Goal: Register for event/course

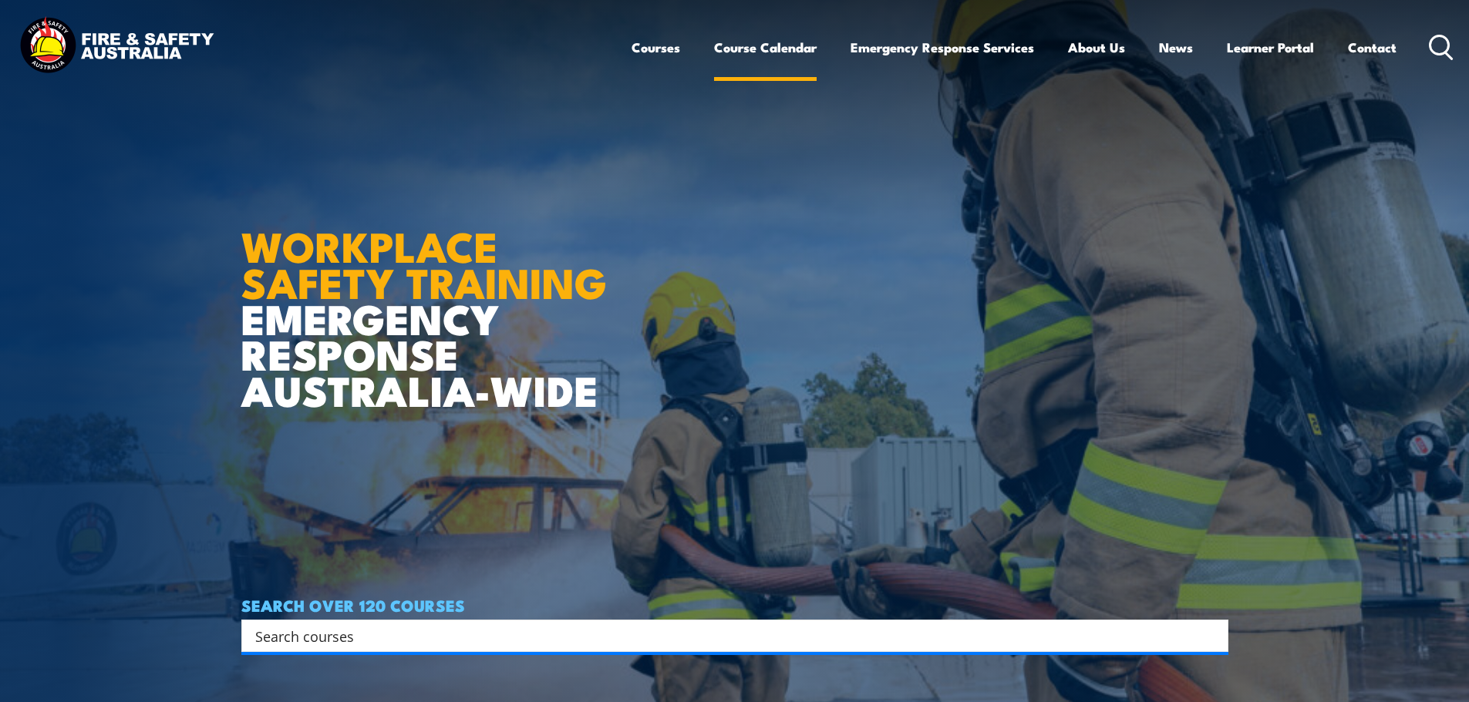
click at [769, 48] on link "Course Calendar" at bounding box center [765, 47] width 103 height 41
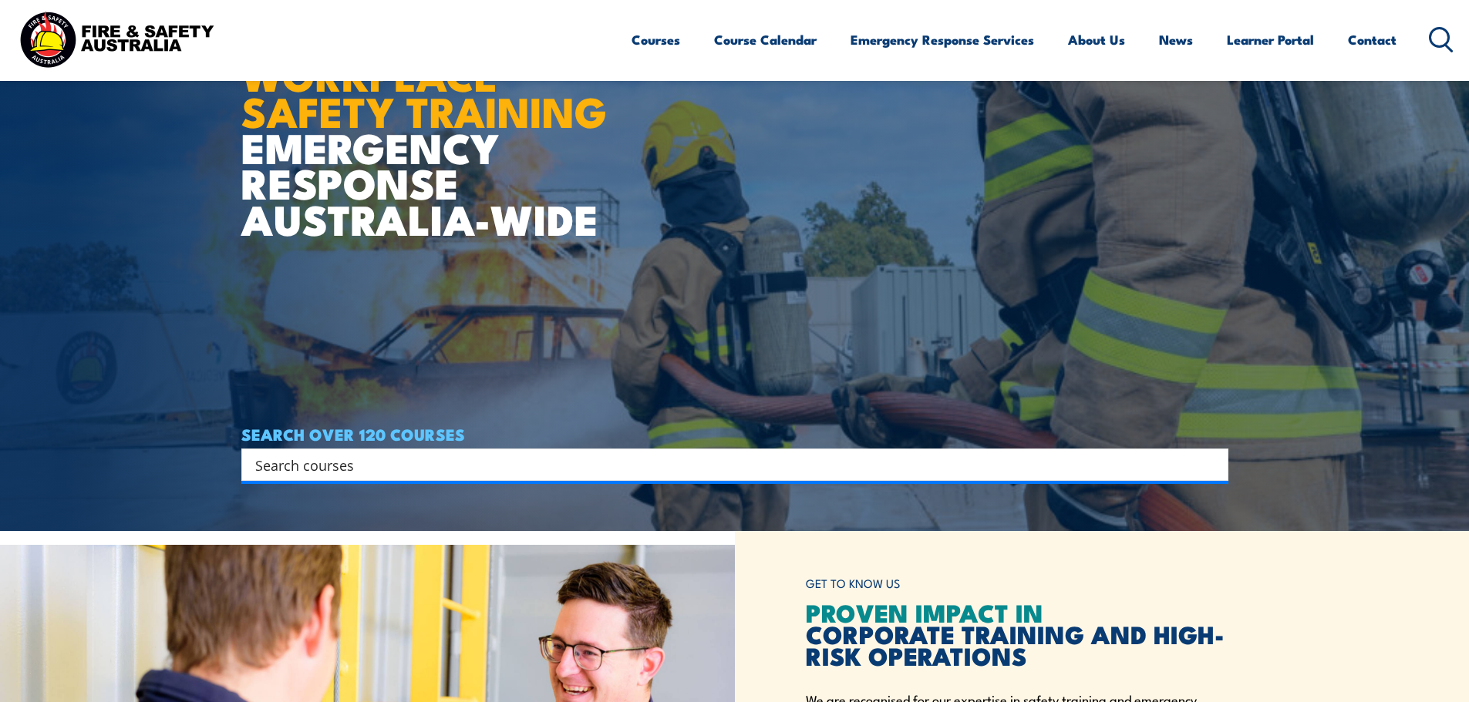
scroll to position [385, 0]
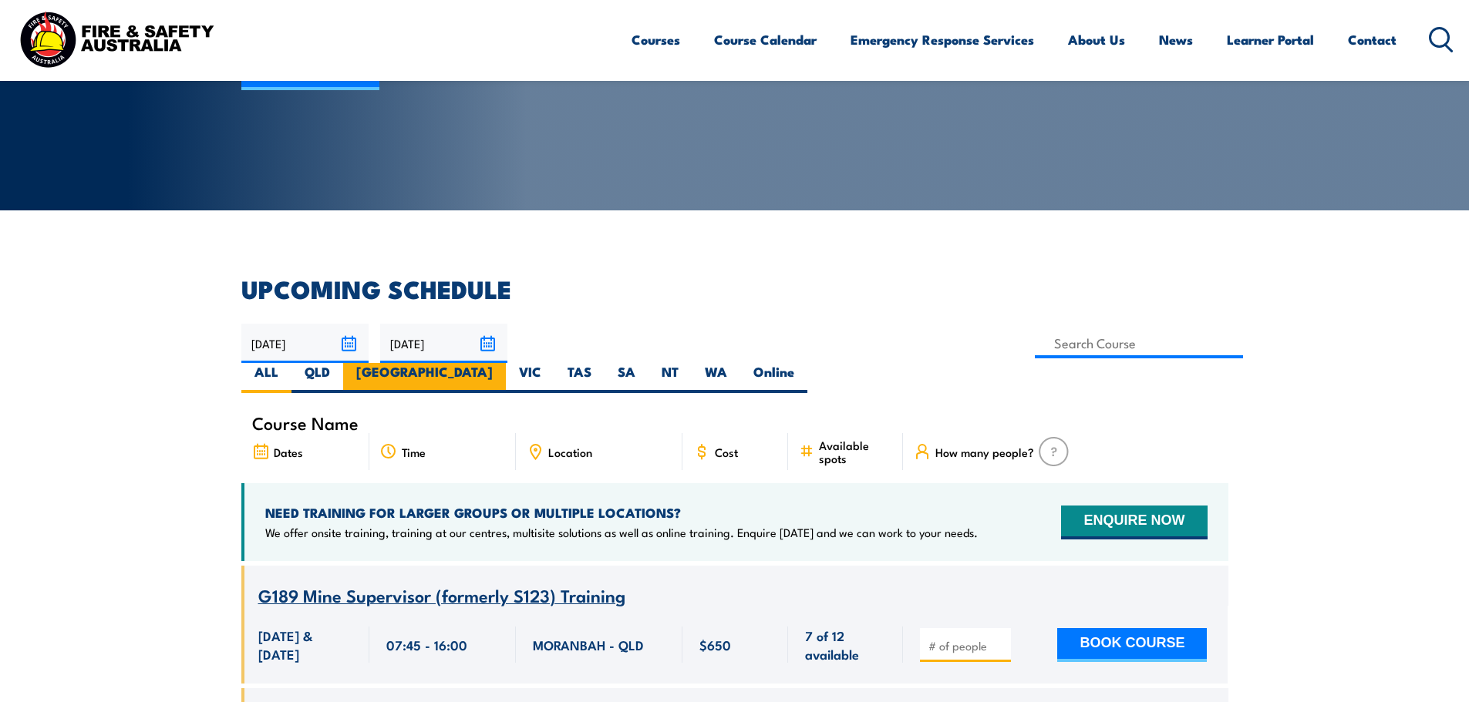
click at [506, 363] on label "[GEOGRAPHIC_DATA]" at bounding box center [424, 378] width 163 height 30
click at [503, 363] on input "[GEOGRAPHIC_DATA]" at bounding box center [498, 368] width 10 height 10
radio input "true"
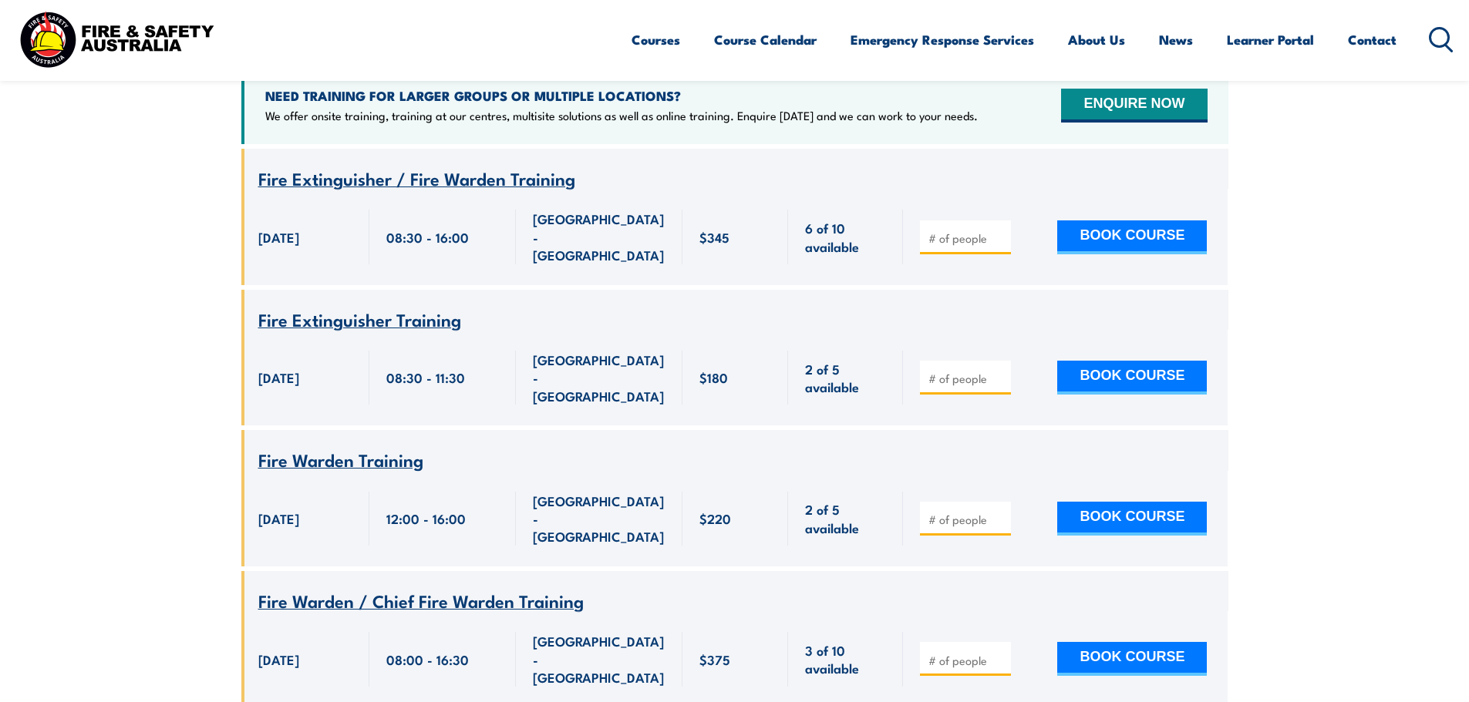
scroll to position [586, 0]
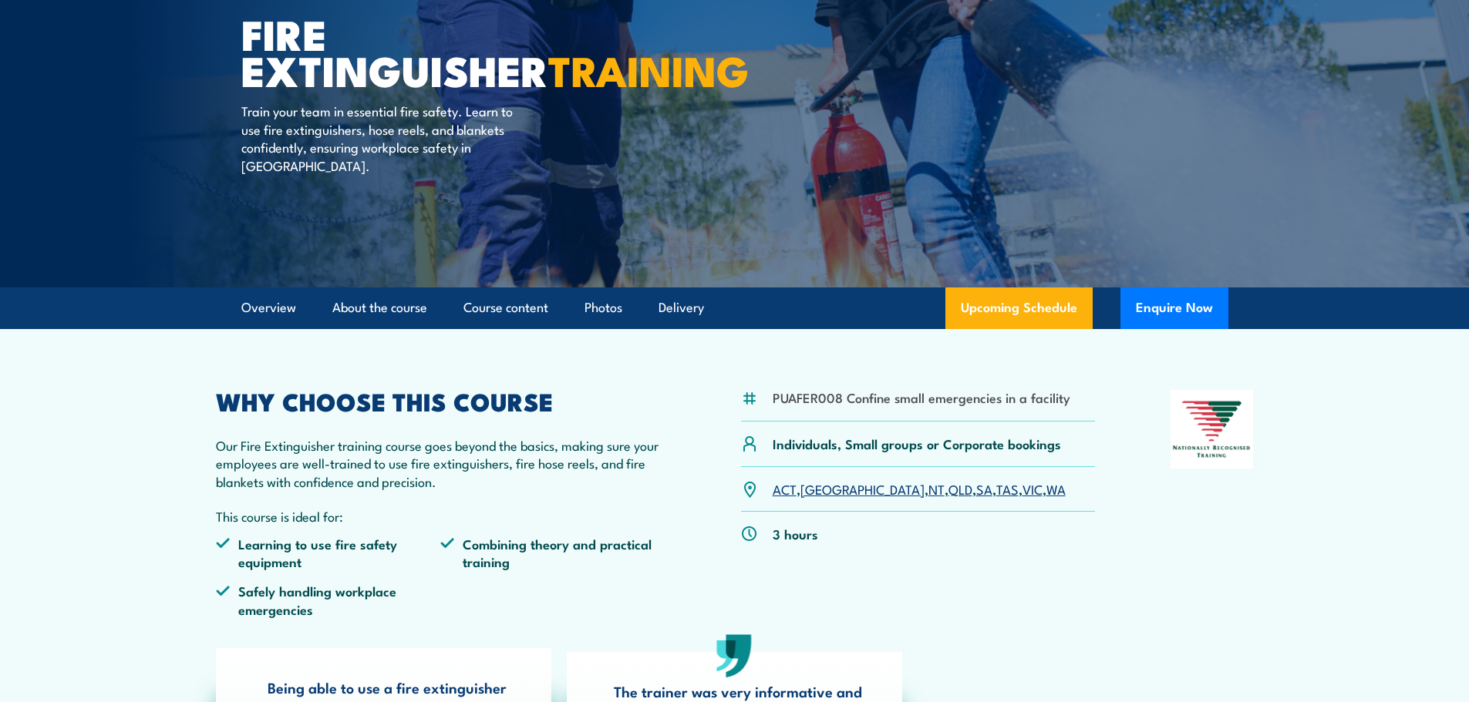
scroll to position [231, 0]
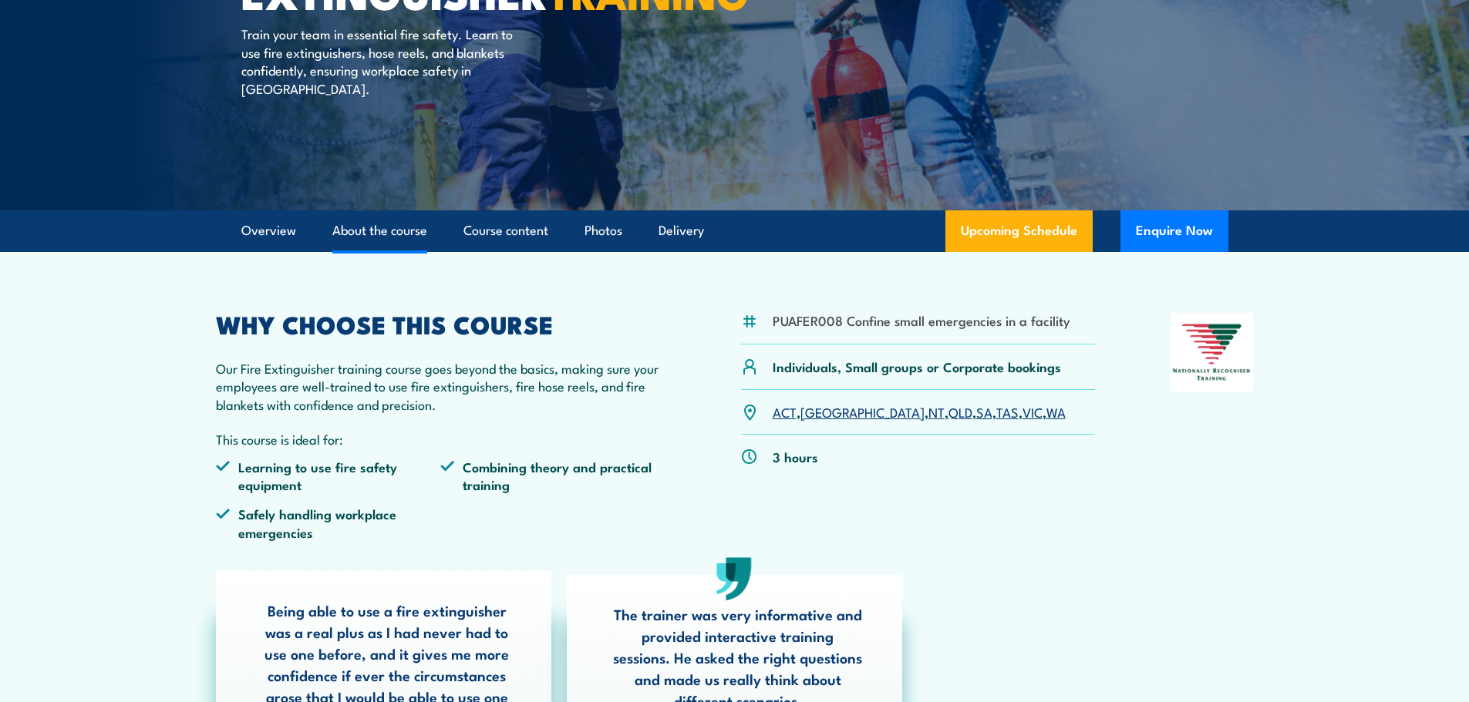
click at [368, 231] on link "About the course" at bounding box center [379, 230] width 95 height 41
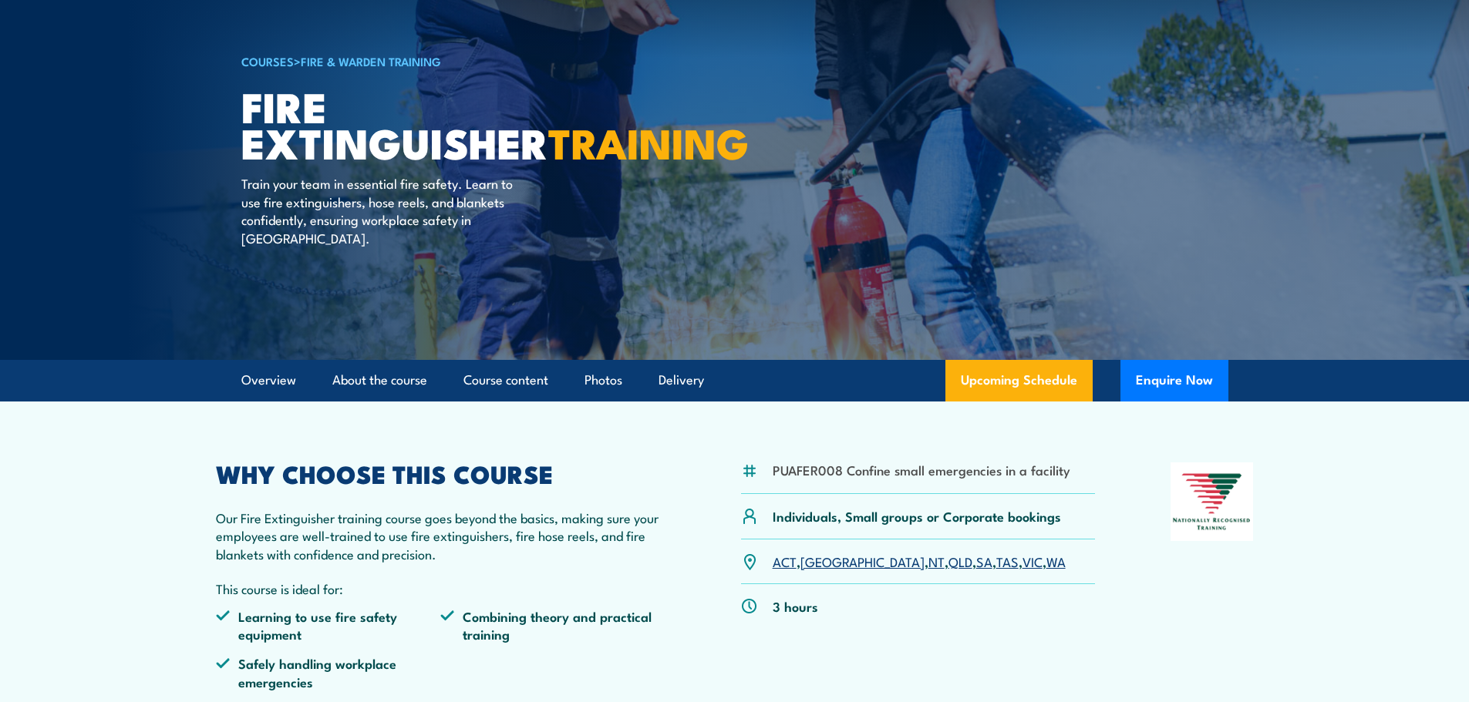
scroll to position [79, 0]
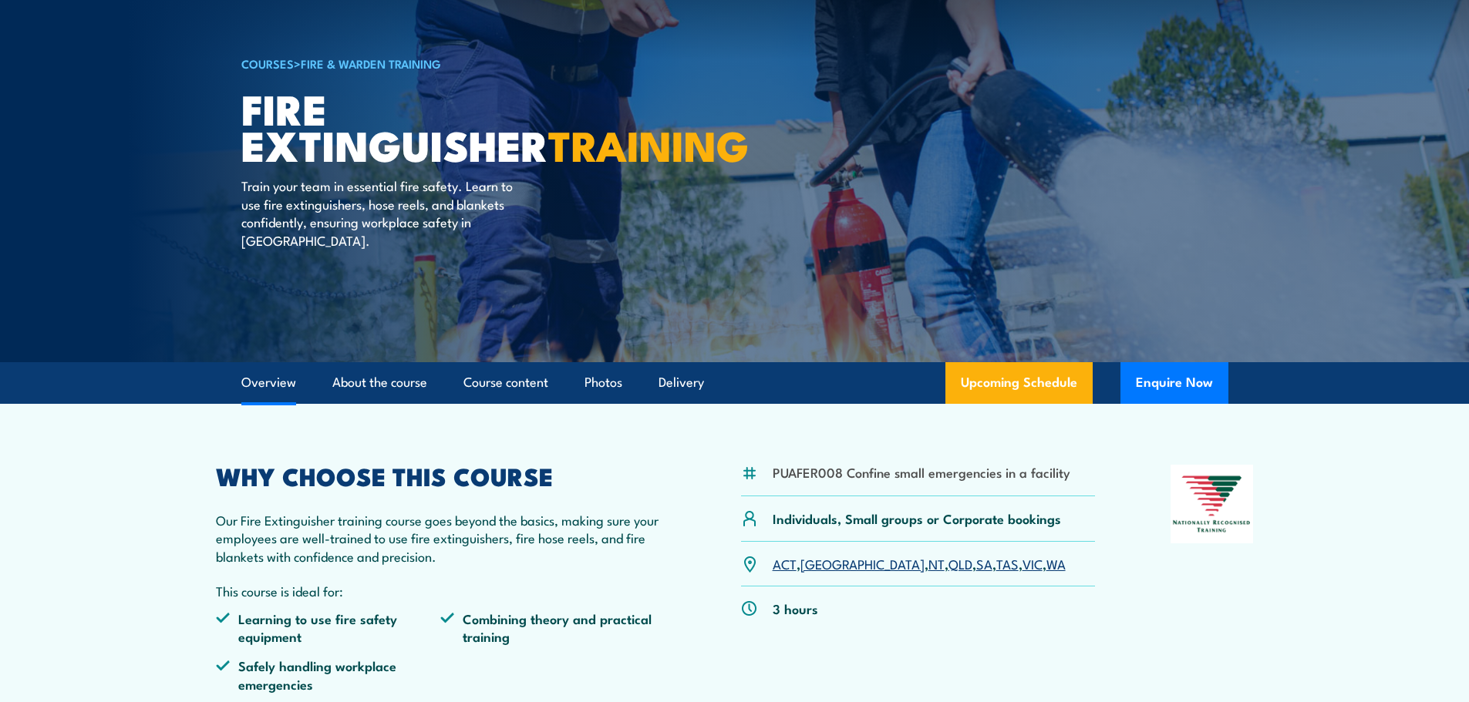
click at [274, 388] on link "Overview" at bounding box center [268, 382] width 55 height 41
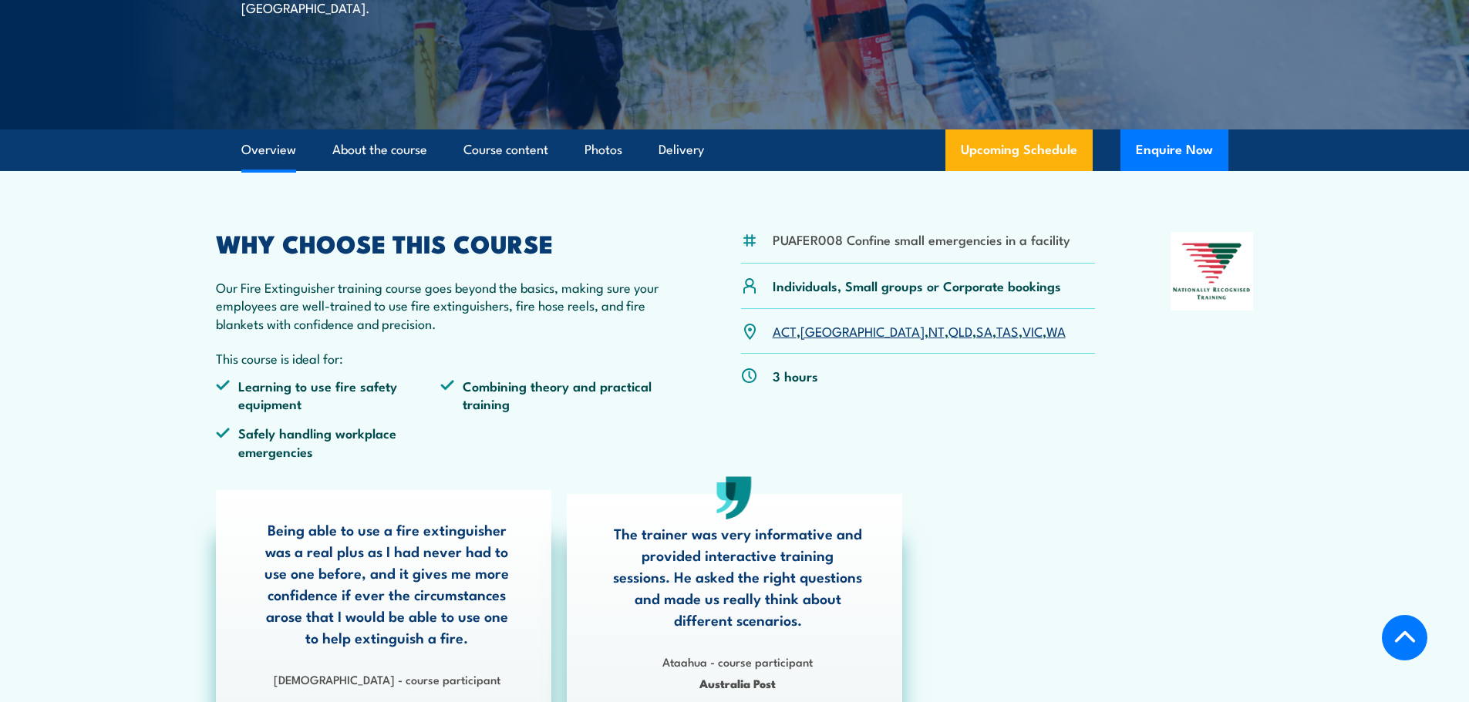
scroll to position [79, 0]
